Goal: Find specific page/section: Find specific page/section

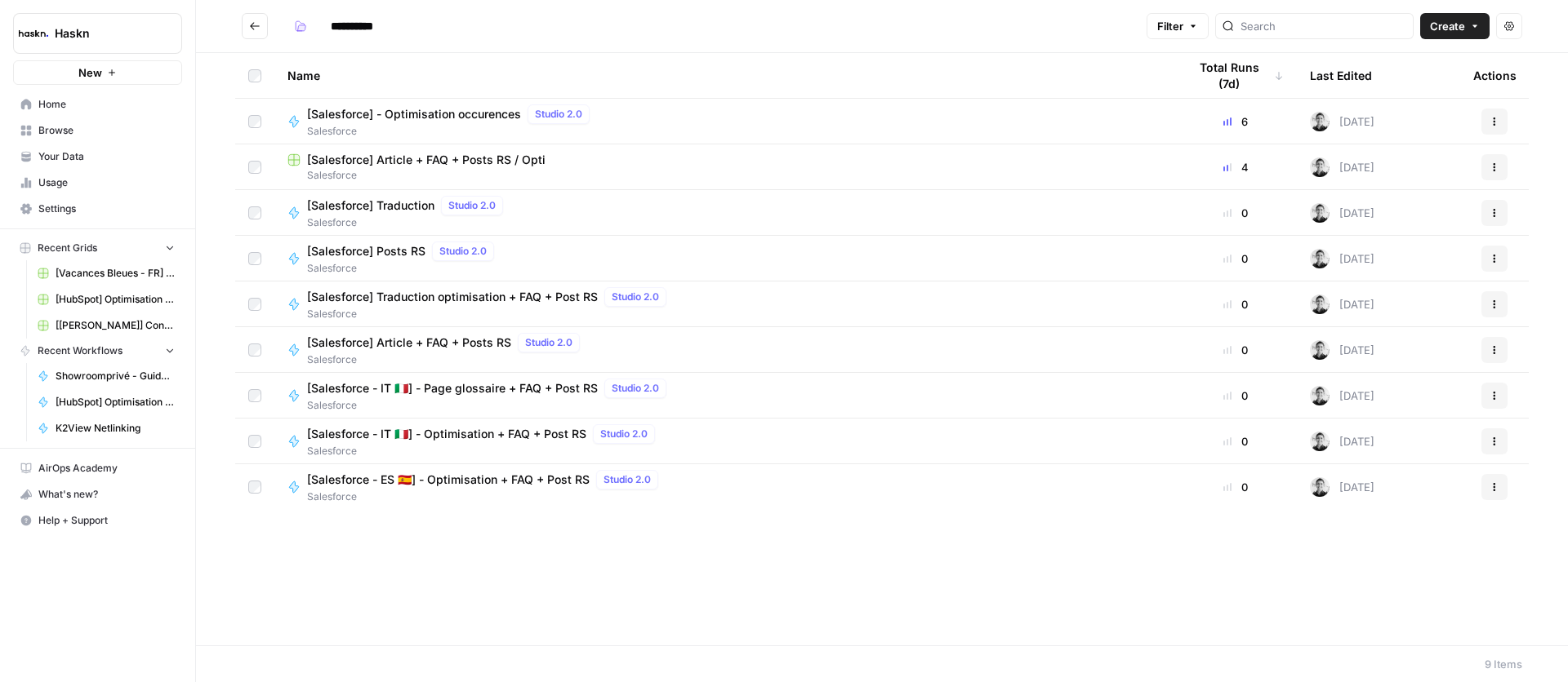
click at [253, 24] on icon "Go back" at bounding box center [255, 26] width 12 height 12
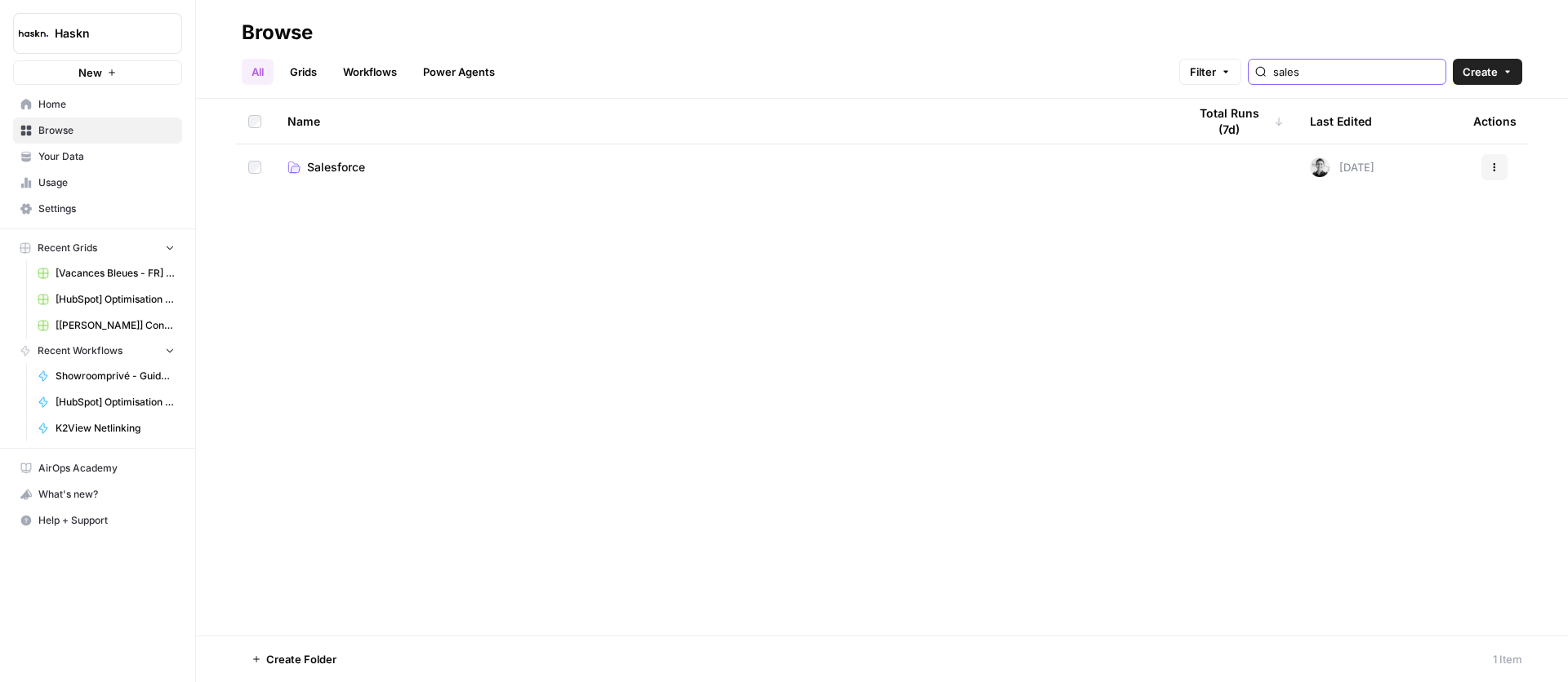
click at [1371, 69] on input "sales" at bounding box center [1356, 72] width 166 height 16
click at [1440, 69] on div "sales" at bounding box center [1347, 72] width 198 height 26
click at [1429, 69] on input "sales" at bounding box center [1356, 72] width 166 height 16
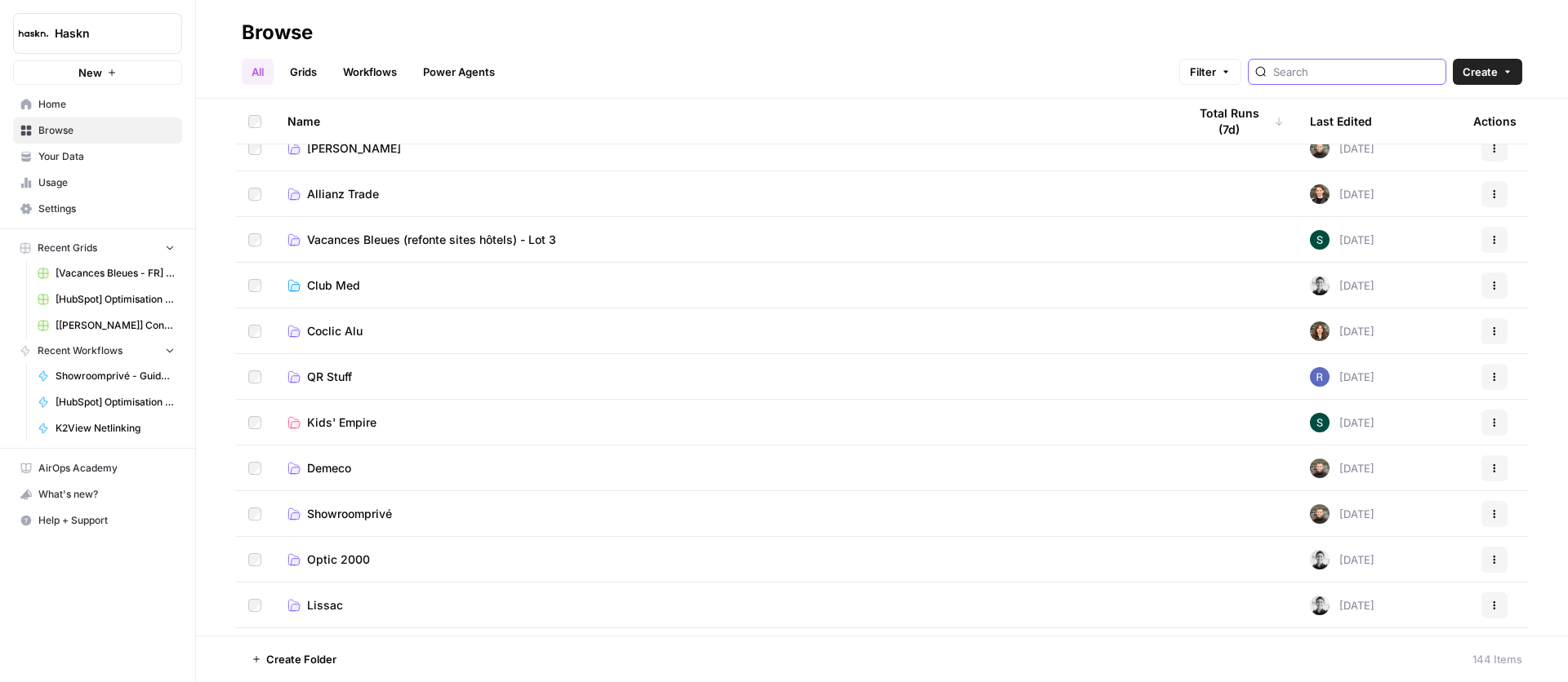
scroll to position [174, 0]
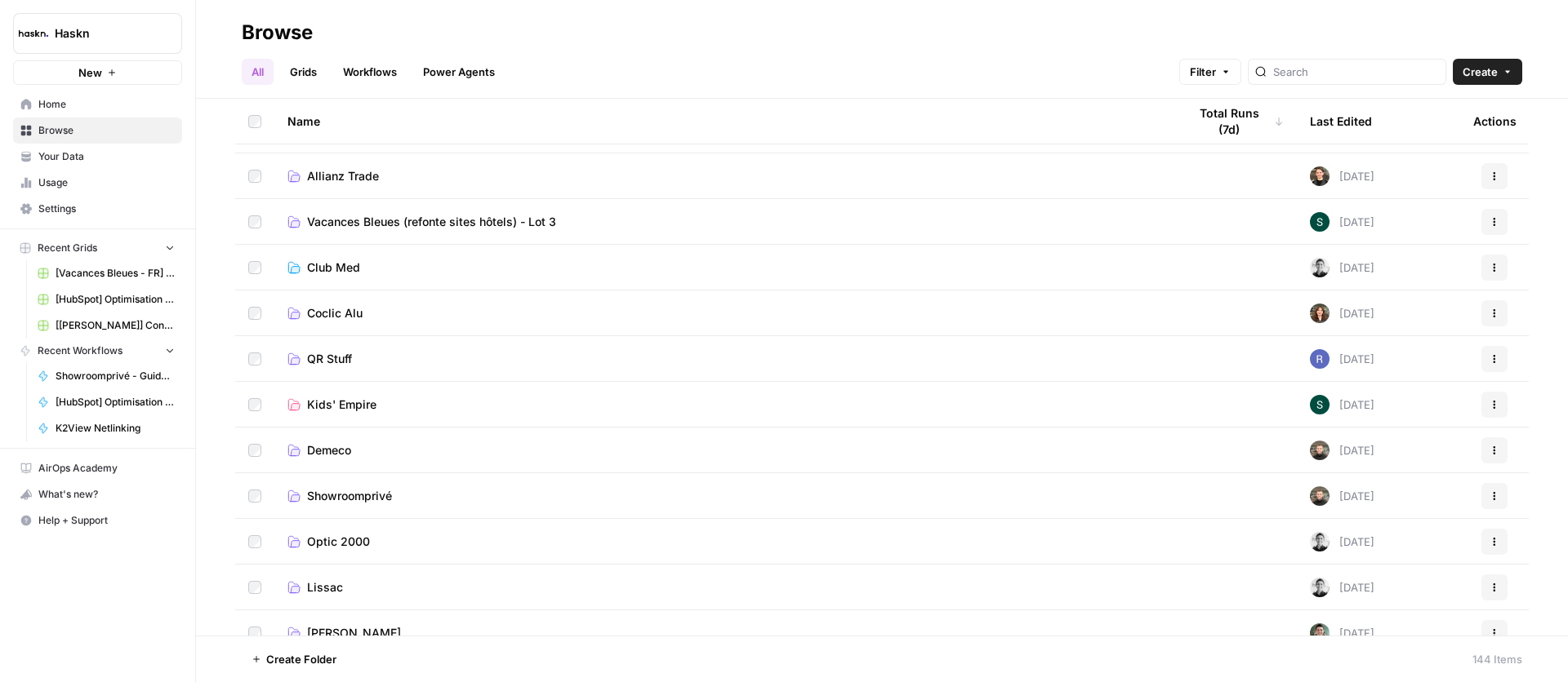
click at [477, 220] on span "Vacances Bleues (refonte sites hôtels) - Lot 3" at bounding box center [431, 222] width 249 height 16
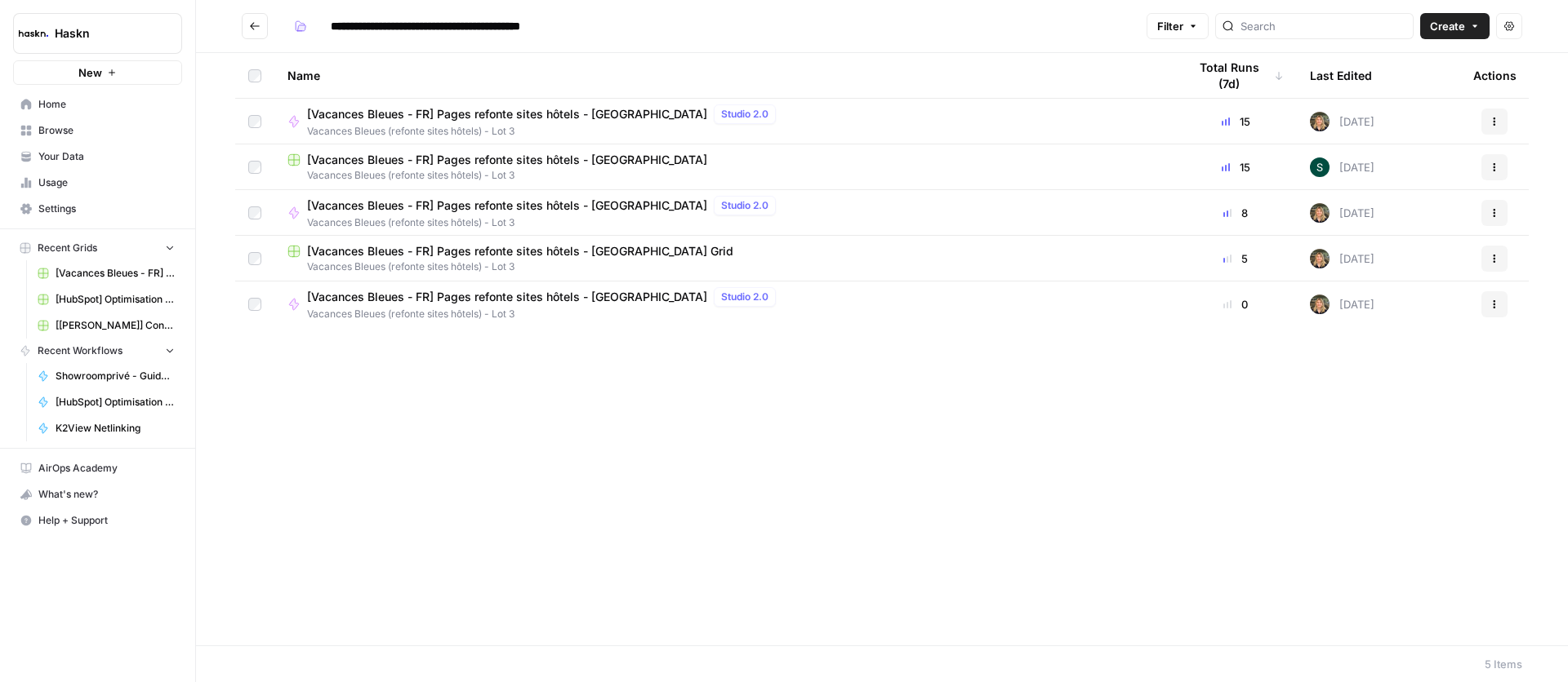
click at [250, 23] on icon "Go back" at bounding box center [255, 26] width 12 height 12
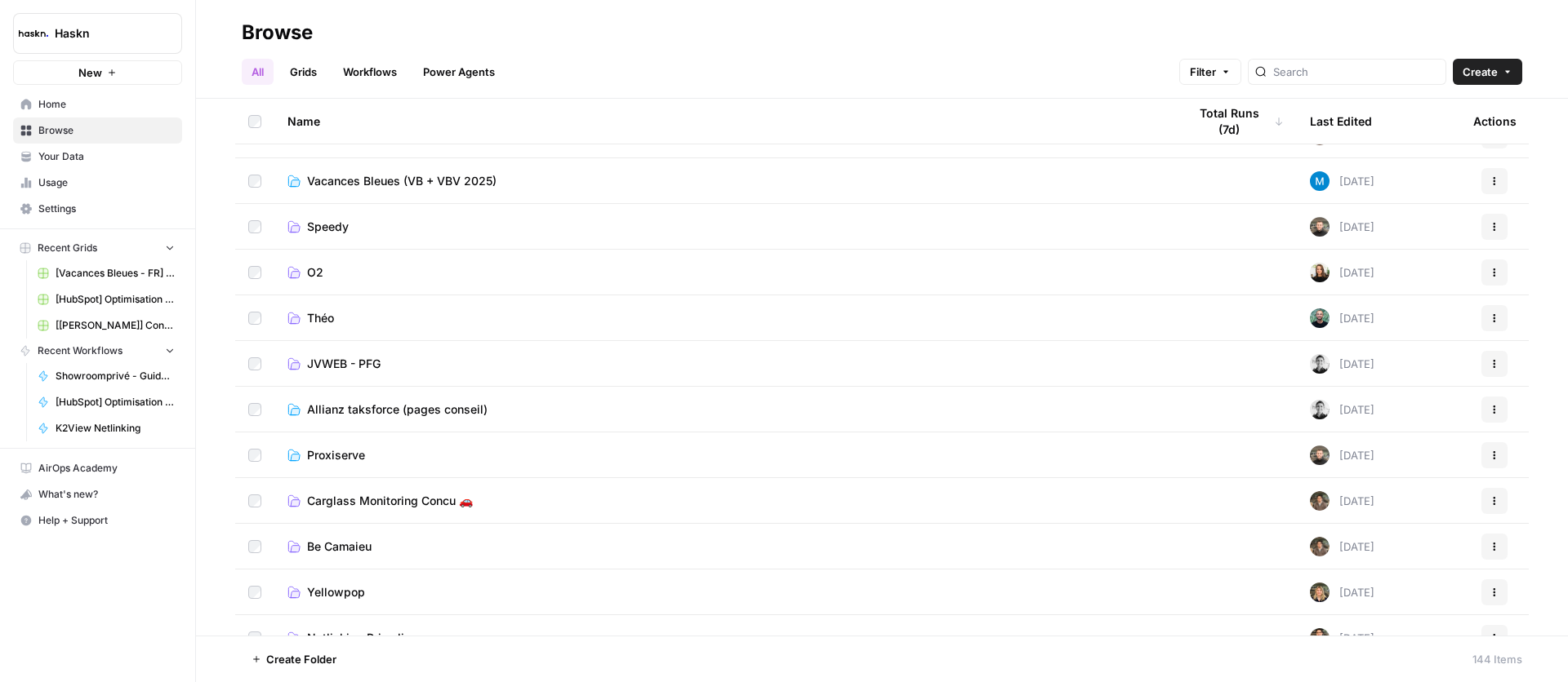
scroll to position [856, 0]
click at [1327, 122] on div "Last Edited" at bounding box center [1340, 121] width 62 height 45
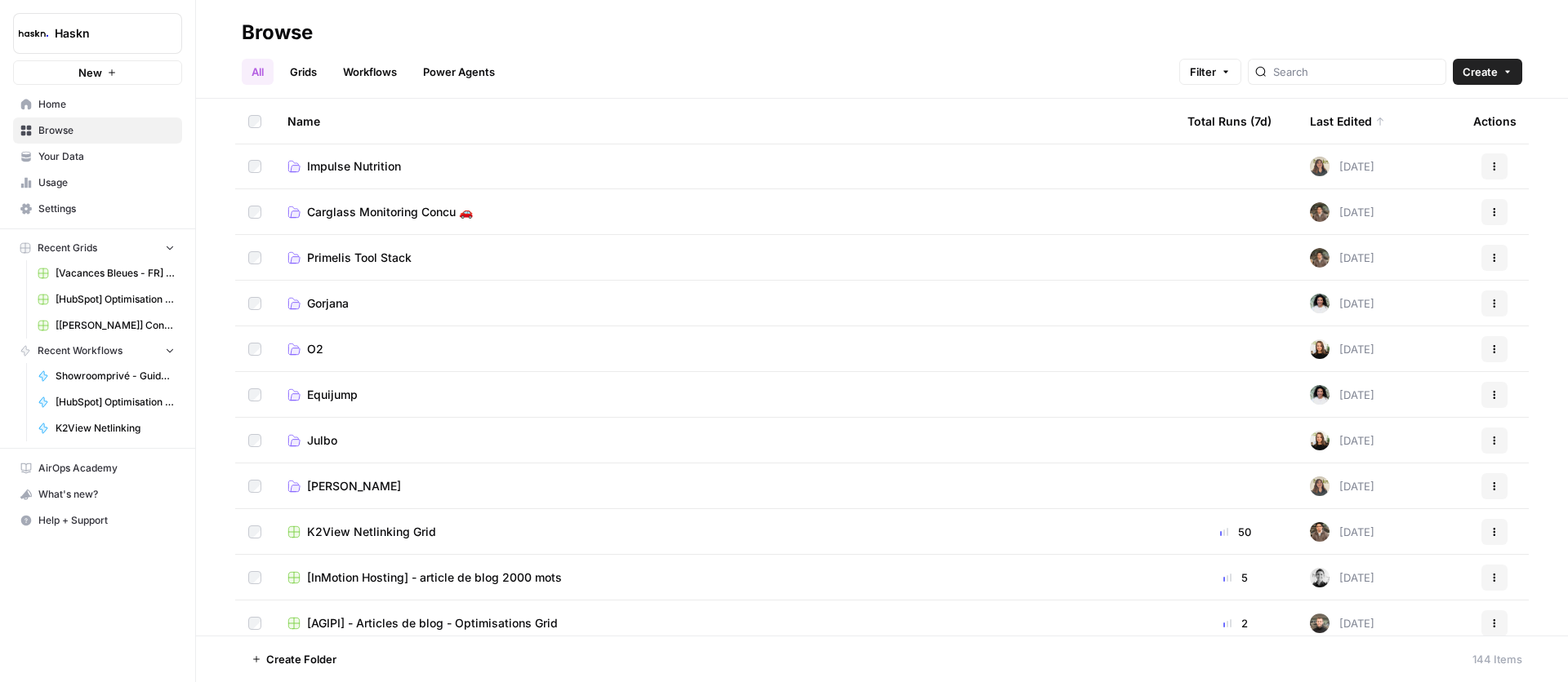
scroll to position [3950, 0]
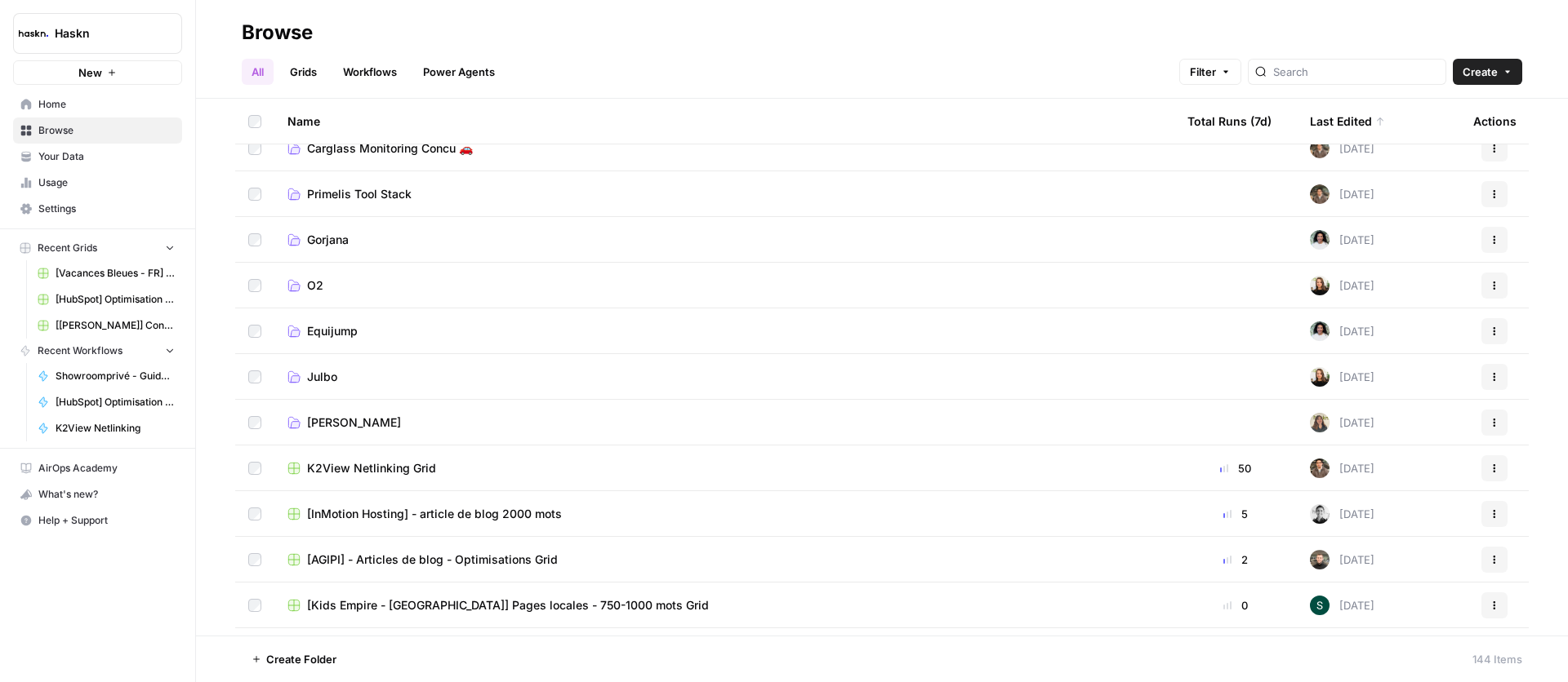
click at [315, 424] on span "[PERSON_NAME]" at bounding box center [353, 423] width 94 height 16
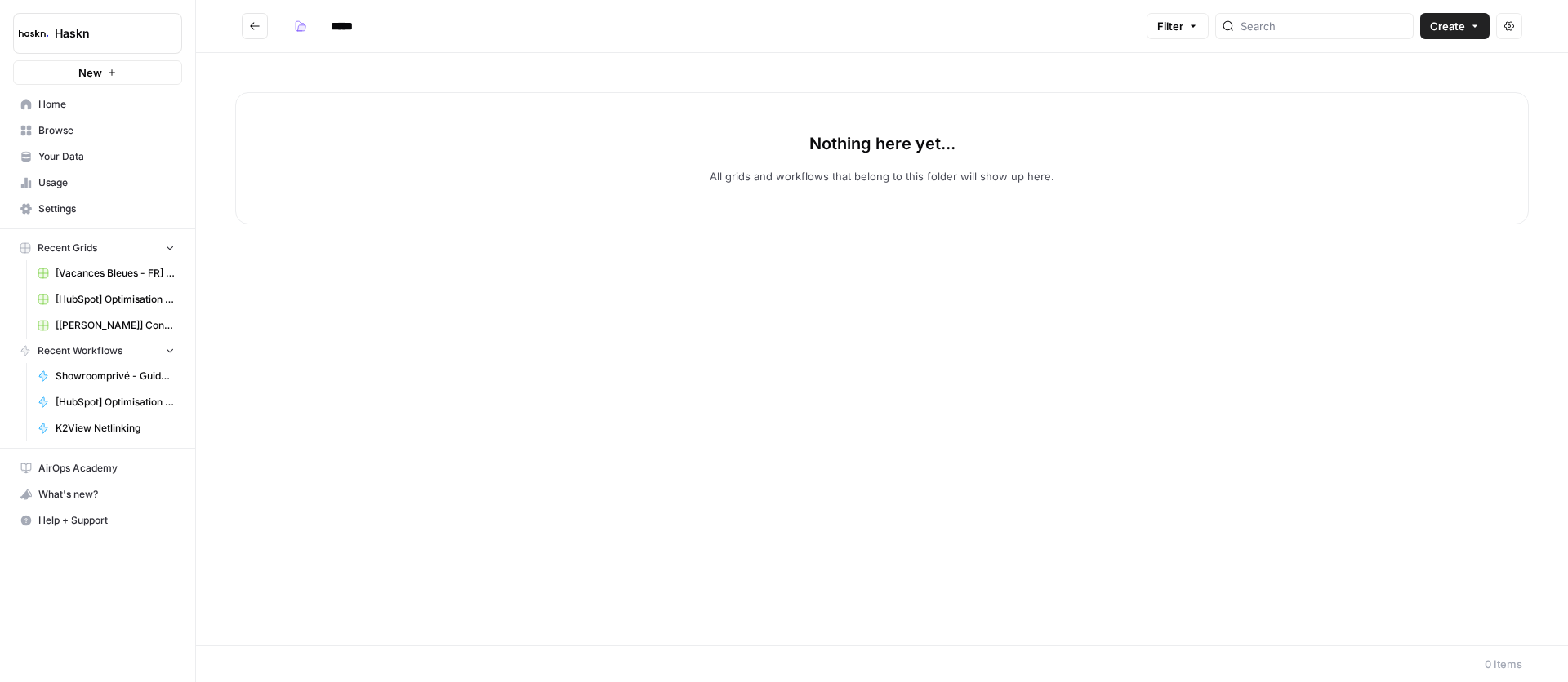
drag, startPoint x: 247, startPoint y: 29, endPoint x: 239, endPoint y: 22, distance: 10.6
click at [247, 28] on button "Go back" at bounding box center [255, 26] width 26 height 26
